Goal: Transaction & Acquisition: Purchase product/service

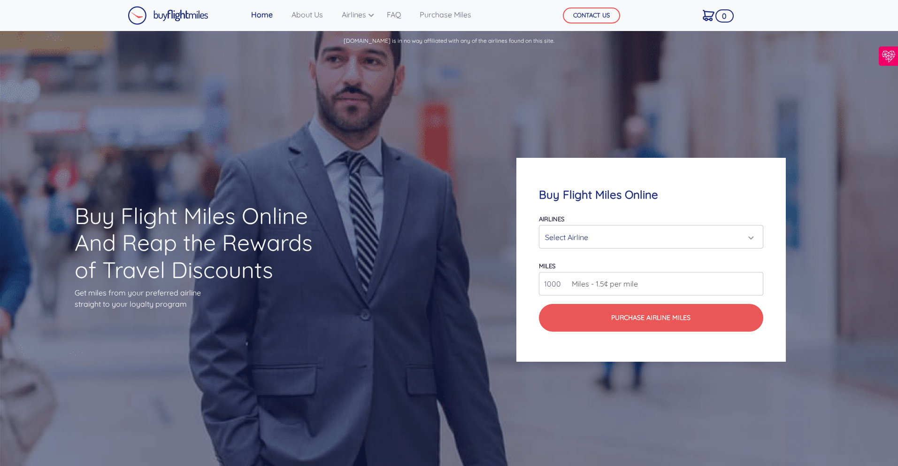
click at [607, 233] on div "Select Airline" at bounding box center [648, 237] width 206 height 18
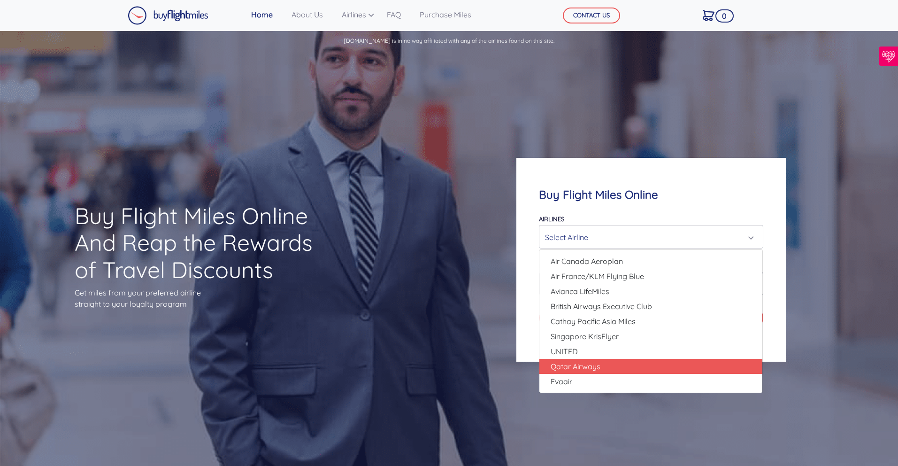
click at [586, 367] on span "Qatar Airways" at bounding box center [576, 366] width 50 height 11
select select "Qatar Airways"
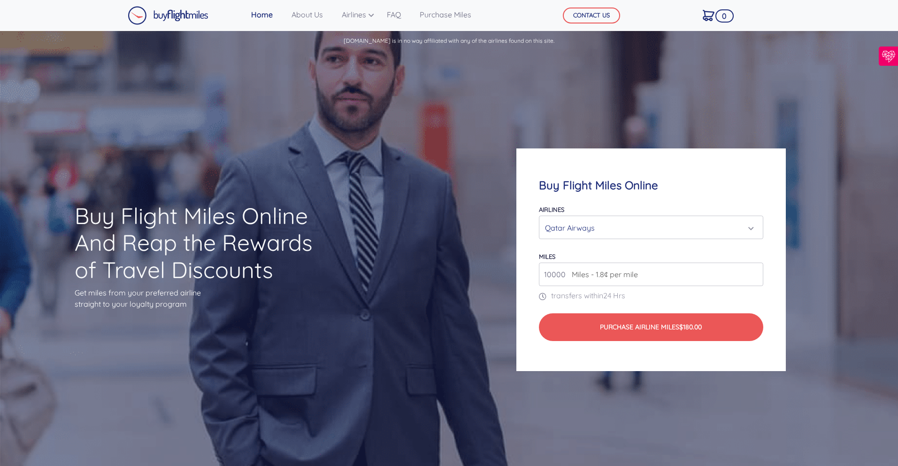
click at [559, 280] on input "10000" at bounding box center [651, 273] width 224 height 23
click at [753, 273] on input "11000" at bounding box center [651, 273] width 224 height 23
click at [753, 273] on input "12000" at bounding box center [651, 273] width 224 height 23
click at [753, 273] on input "13000" at bounding box center [651, 273] width 224 height 23
click at [753, 273] on input "14000" at bounding box center [651, 273] width 224 height 23
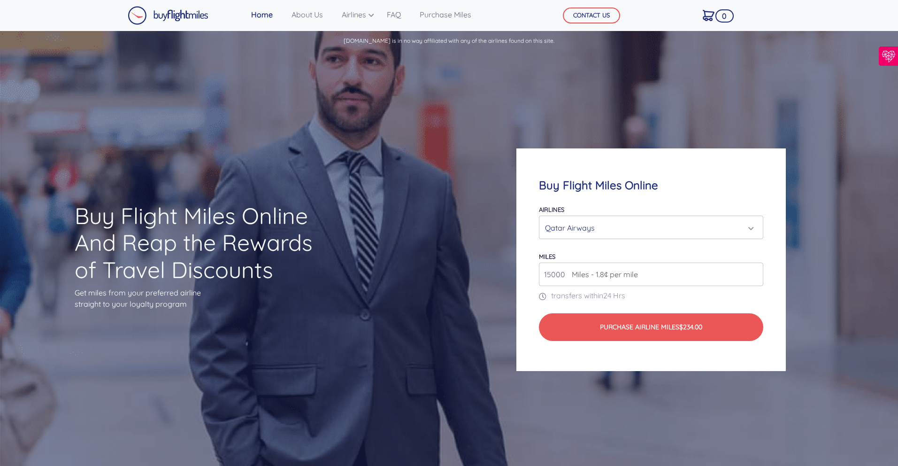
click at [753, 273] on input "15000" at bounding box center [651, 273] width 224 height 23
click at [753, 273] on input "16000" at bounding box center [651, 273] width 224 height 23
click at [753, 273] on input "17000" at bounding box center [651, 273] width 224 height 23
click at [753, 273] on input "18000" at bounding box center [651, 273] width 224 height 23
click at [753, 273] on input "19000" at bounding box center [651, 273] width 224 height 23
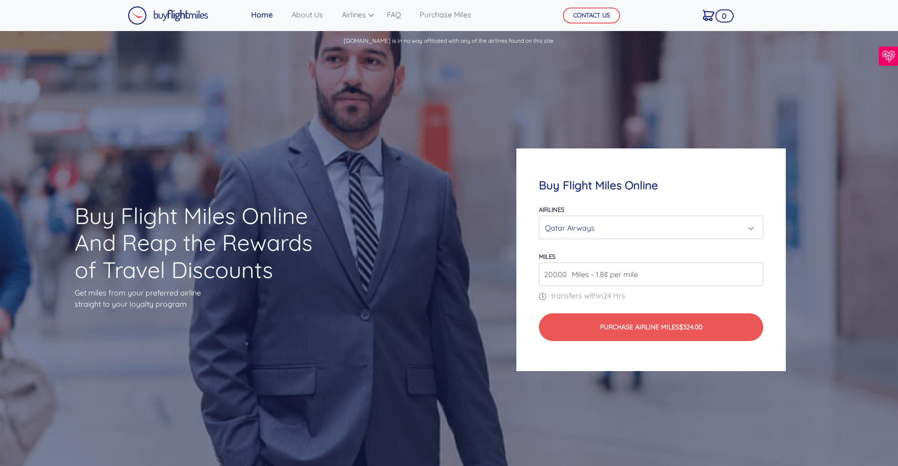
click at [753, 273] on input "20000" at bounding box center [651, 273] width 224 height 23
click at [753, 273] on input "21000" at bounding box center [651, 273] width 224 height 23
click at [753, 273] on input "22000" at bounding box center [651, 273] width 224 height 23
click at [753, 273] on input "23000" at bounding box center [651, 273] width 224 height 23
click at [753, 273] on input "24000" at bounding box center [651, 273] width 224 height 23
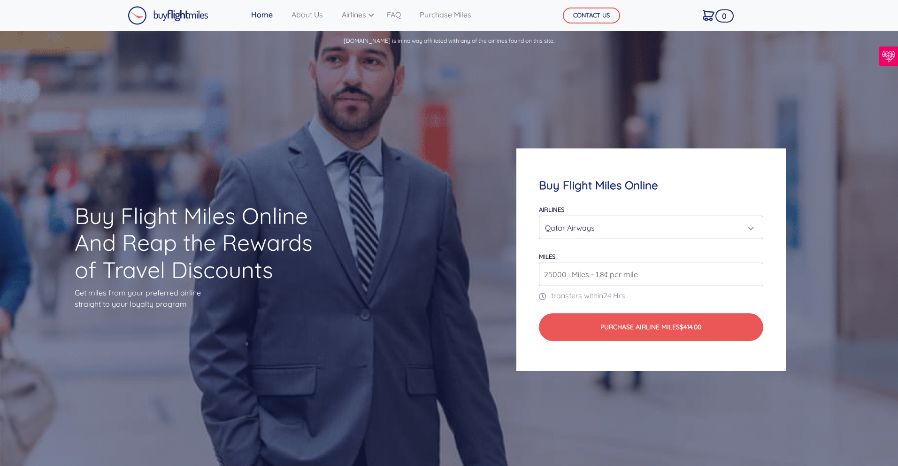
click at [753, 273] on input "25000" at bounding box center [651, 273] width 224 height 23
click at [753, 273] on input "26000" at bounding box center [651, 273] width 224 height 23
click at [753, 273] on input "27000" at bounding box center [651, 273] width 224 height 23
click at [753, 273] on input "28000" at bounding box center [651, 273] width 224 height 23
click at [753, 273] on input "29000" at bounding box center [651, 273] width 224 height 23
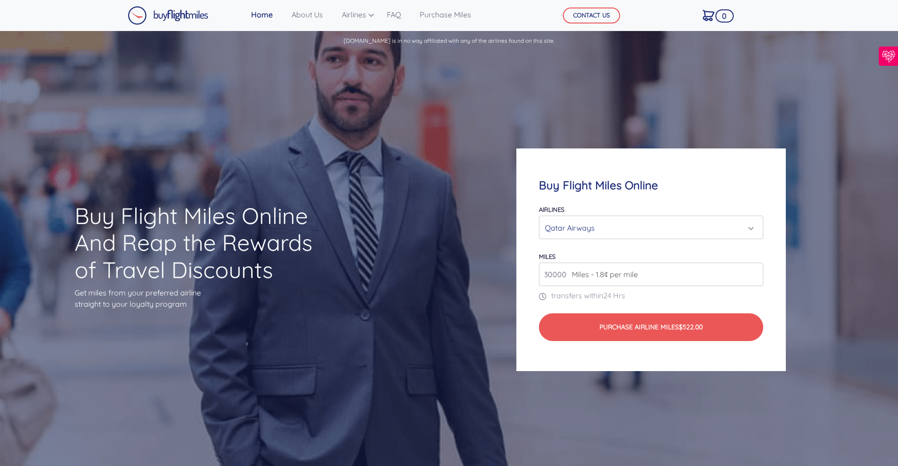
click at [753, 273] on input "30000" at bounding box center [651, 273] width 224 height 23
click at [753, 273] on input "31000" at bounding box center [651, 273] width 224 height 23
click at [753, 273] on input "32000" at bounding box center [651, 273] width 224 height 23
click at [753, 273] on input "33000" at bounding box center [651, 273] width 224 height 23
click at [753, 273] on input "34000" at bounding box center [651, 273] width 224 height 23
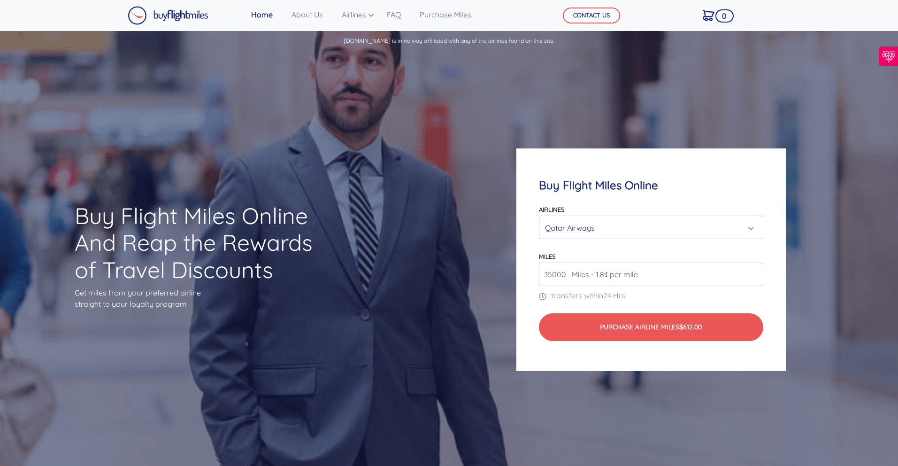
click at [753, 273] on input "35000" at bounding box center [651, 273] width 224 height 23
click at [753, 273] on input "36000" at bounding box center [651, 273] width 224 height 23
click at [753, 273] on input "37000" at bounding box center [651, 273] width 224 height 23
click at [753, 273] on input "38000" at bounding box center [651, 273] width 224 height 23
click at [753, 273] on input "39000" at bounding box center [651, 273] width 224 height 23
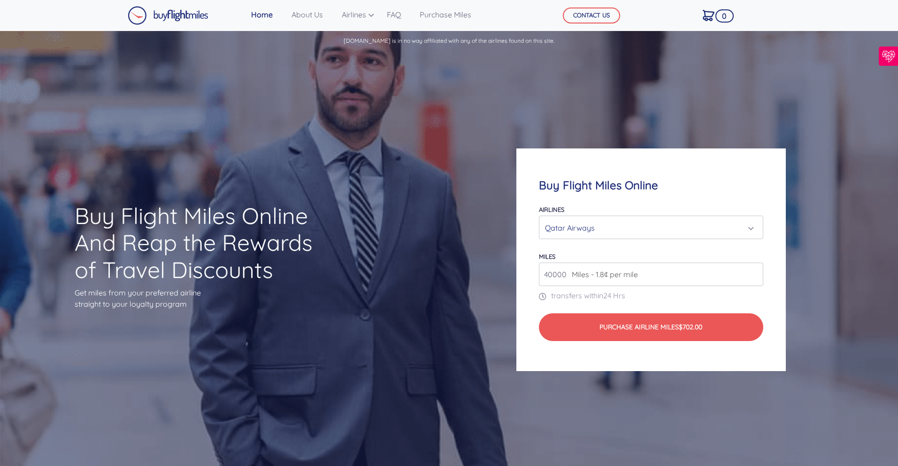
click at [753, 273] on input "40000" at bounding box center [651, 273] width 224 height 23
click at [753, 273] on input "41000" at bounding box center [651, 273] width 224 height 23
click at [753, 273] on input "42000" at bounding box center [651, 273] width 224 height 23
click at [753, 273] on input "43000" at bounding box center [651, 273] width 224 height 23
click at [753, 273] on input "44000" at bounding box center [651, 273] width 224 height 23
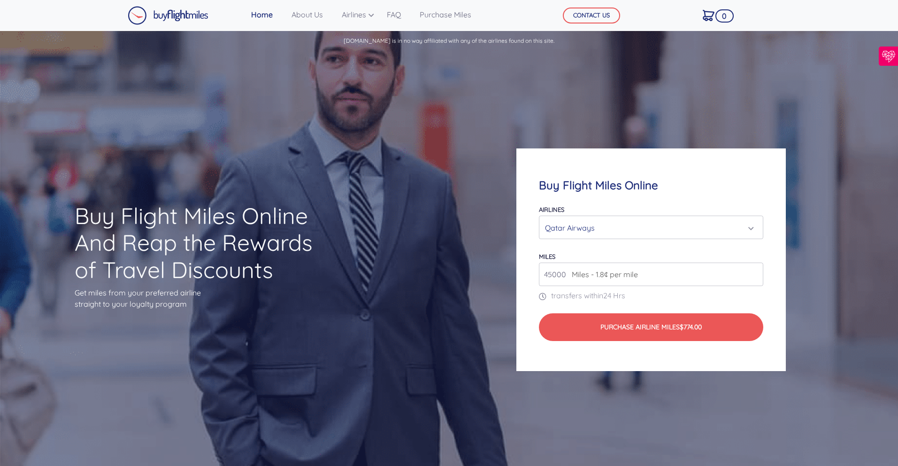
click at [753, 273] on input "45000" at bounding box center [651, 273] width 224 height 23
click at [753, 273] on input "46000" at bounding box center [651, 273] width 224 height 23
click at [753, 273] on input "47000" at bounding box center [651, 273] width 224 height 23
click at [753, 273] on input "48000" at bounding box center [651, 273] width 224 height 23
click at [753, 273] on input "49000" at bounding box center [651, 273] width 224 height 23
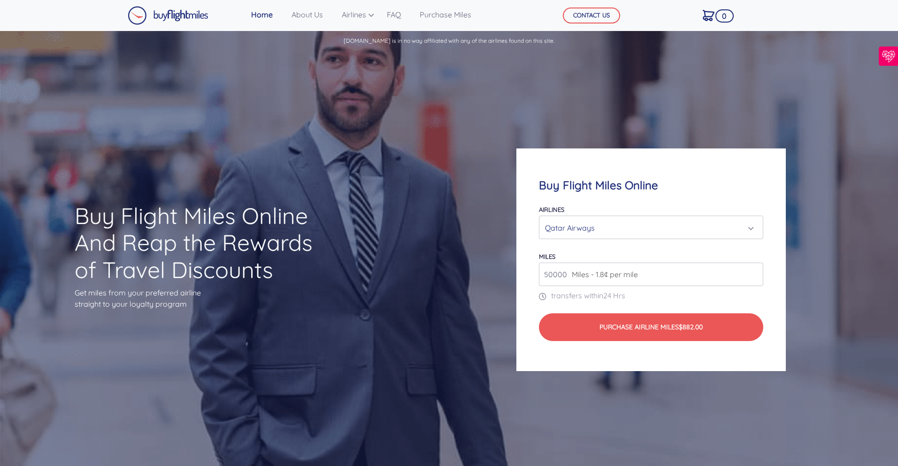
click at [753, 273] on input "50000" at bounding box center [651, 273] width 224 height 23
click at [753, 273] on input "51000" at bounding box center [651, 273] width 224 height 23
click at [753, 273] on input "52000" at bounding box center [651, 273] width 224 height 23
click at [753, 273] on input "53000" at bounding box center [651, 273] width 224 height 23
click at [753, 273] on input "54000" at bounding box center [651, 273] width 224 height 23
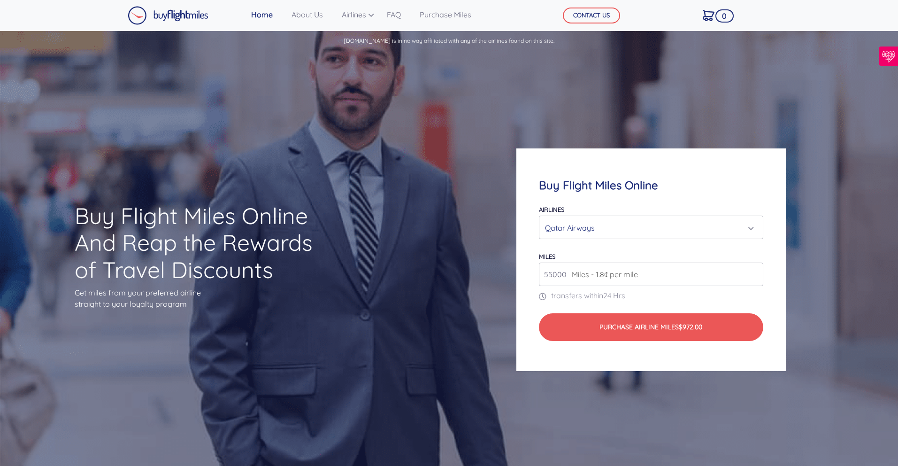
click at [753, 273] on input "55000" at bounding box center [651, 273] width 224 height 23
click at [753, 273] on input "56000" at bounding box center [651, 273] width 224 height 23
click at [753, 273] on input "57000" at bounding box center [651, 273] width 224 height 23
click at [753, 273] on input "58000" at bounding box center [651, 273] width 224 height 23
click at [753, 273] on input "59000" at bounding box center [651, 273] width 224 height 23
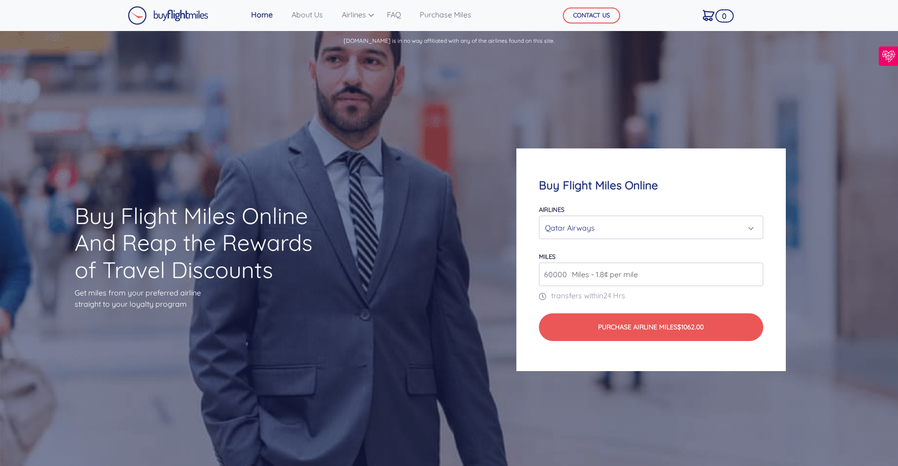
type input "60000"
click at [753, 273] on input "60000" at bounding box center [651, 273] width 224 height 23
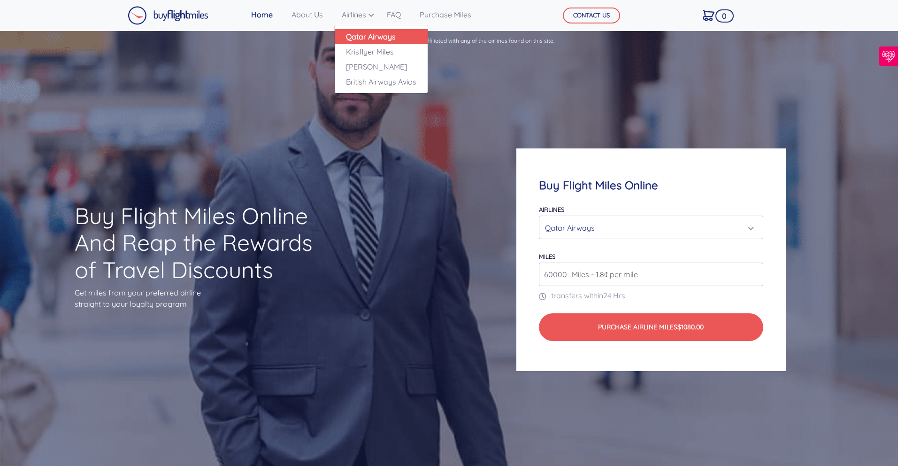
click at [369, 32] on link "Qatar Airways" at bounding box center [381, 36] width 93 height 15
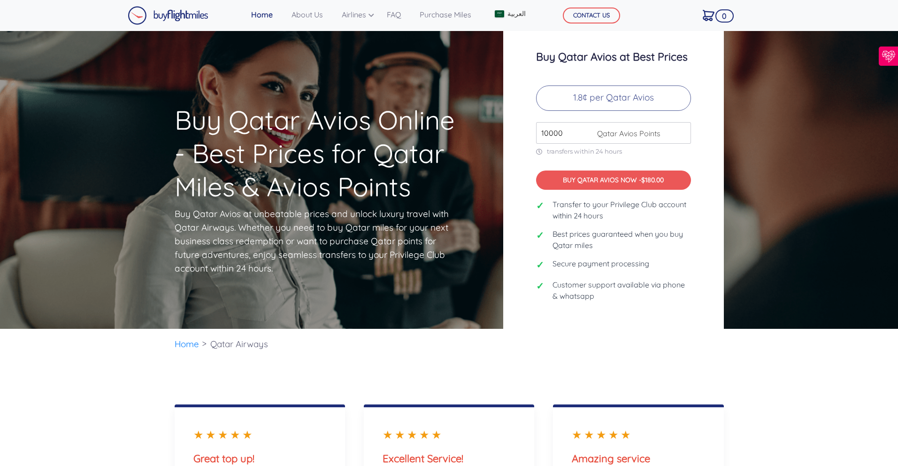
drag, startPoint x: 564, startPoint y: 136, endPoint x: 530, endPoint y: 135, distance: 34.3
click at [530, 135] on div "Buy Qatar Avios at Best Prices 1.8¢ per Qatar Avios 10000 Qatar Avios Points tr…" at bounding box center [613, 180] width 221 height 306
click at [529, 136] on div "Buy Qatar Avios at Best Prices 1.8¢ per Qatar Avios 10000 Qatar Avios Points tr…" at bounding box center [613, 180] width 221 height 306
click at [684, 132] on input "11000" at bounding box center [613, 133] width 155 height 22
click at [684, 132] on input "12000" at bounding box center [613, 133] width 155 height 22
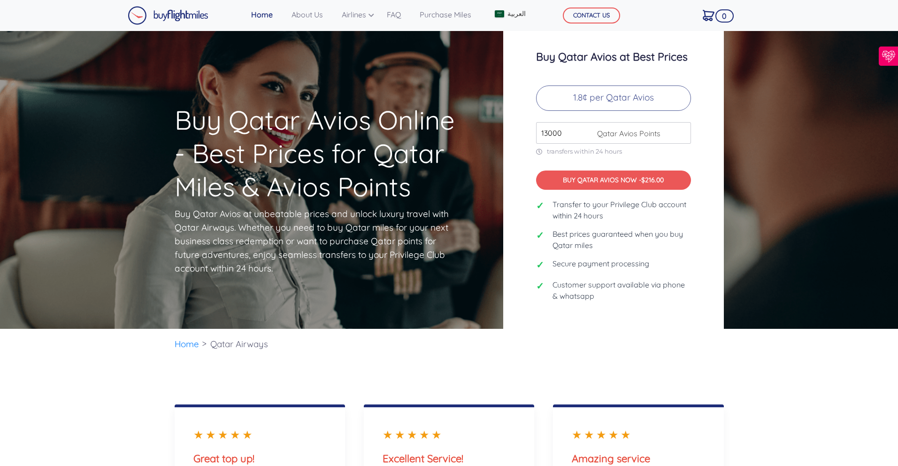
click at [684, 132] on input "13000" at bounding box center [613, 133] width 155 height 22
click at [684, 132] on input "14000" at bounding box center [613, 133] width 155 height 22
click at [684, 132] on input "15000" at bounding box center [613, 133] width 155 height 22
click at [684, 132] on input "16000" at bounding box center [613, 133] width 155 height 22
click at [684, 132] on input "17000" at bounding box center [613, 133] width 155 height 22
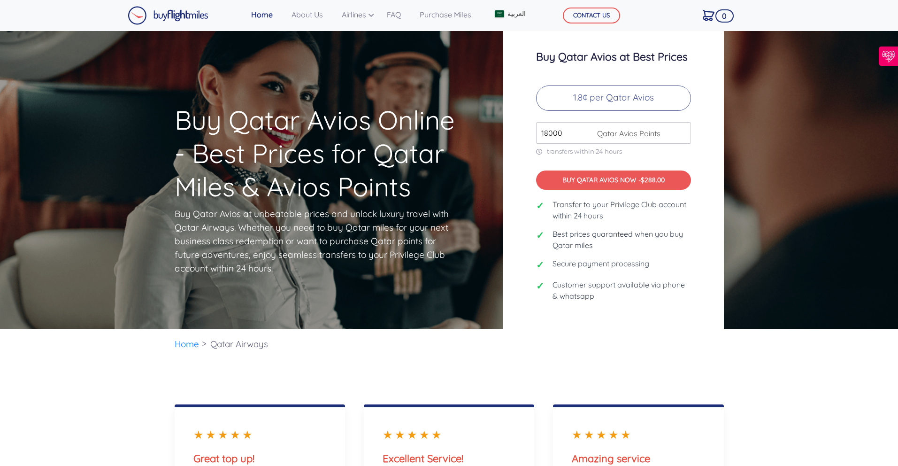
type input "18000"
click at [684, 132] on input "18000" at bounding box center [613, 133] width 155 height 22
drag, startPoint x: 571, startPoint y: 135, endPoint x: 528, endPoint y: 132, distance: 43.8
click at [530, 132] on div "Buy Qatar Avios at Best Prices 1.8¢ per Qatar Avios 18000 Qatar Avios Points tr…" at bounding box center [613, 180] width 221 height 306
drag, startPoint x: 549, startPoint y: 130, endPoint x: 524, endPoint y: 131, distance: 25.0
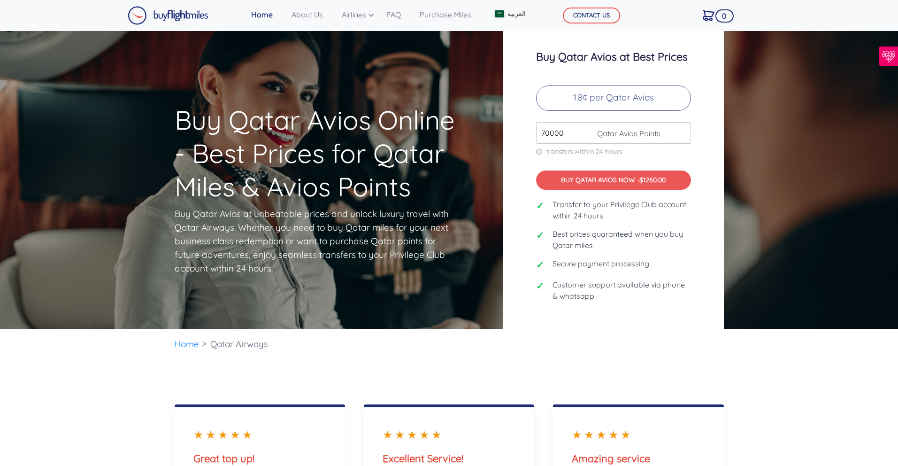
click at [524, 131] on div "Buy Qatar Avios at Best Prices 1.8¢ per Qatar Avios 70000 Qatar Avios Points tr…" at bounding box center [613, 180] width 221 height 306
type input "70000"
click at [712, 154] on div "Buy Qatar Avios at Best Prices 1.8¢ per Qatar Avios 70000 Qatar Avios Points tr…" at bounding box center [613, 180] width 221 height 306
click at [578, 132] on input "70000" at bounding box center [613, 133] width 155 height 22
